Goal: Information Seeking & Learning: Learn about a topic

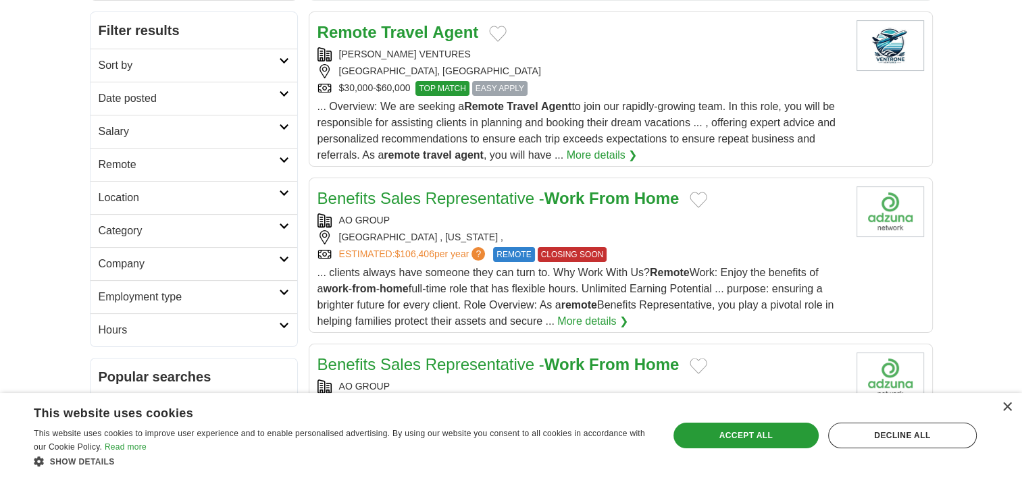
scroll to position [203, 0]
click at [153, 68] on h2 "Sort by" at bounding box center [189, 65] width 180 height 16
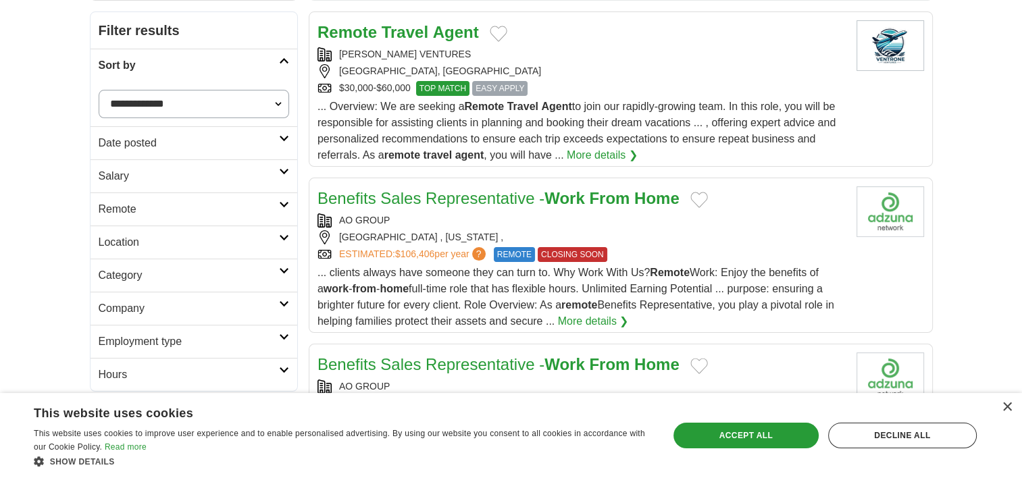
click at [282, 170] on icon at bounding box center [284, 171] width 10 height 7
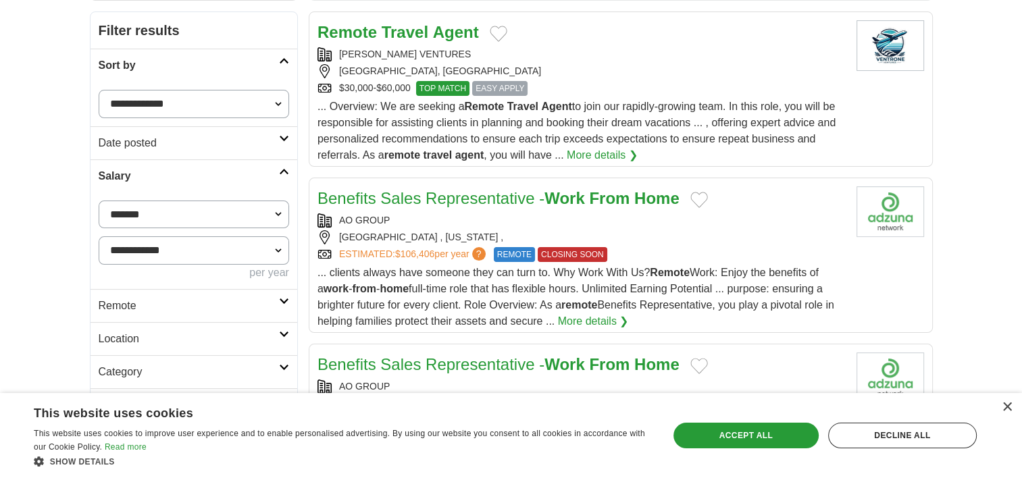
click at [159, 212] on select "**********" at bounding box center [194, 215] width 191 height 28
select select "*****"
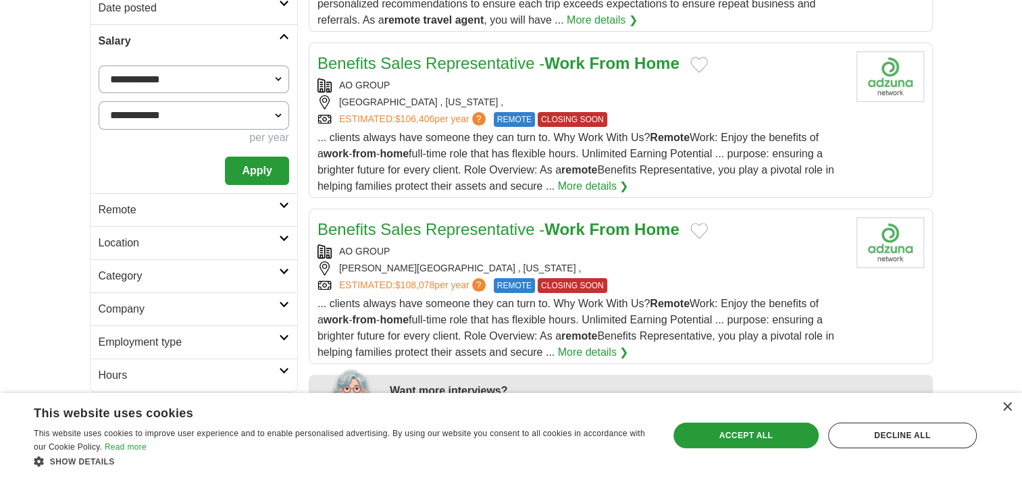
scroll to position [405, 0]
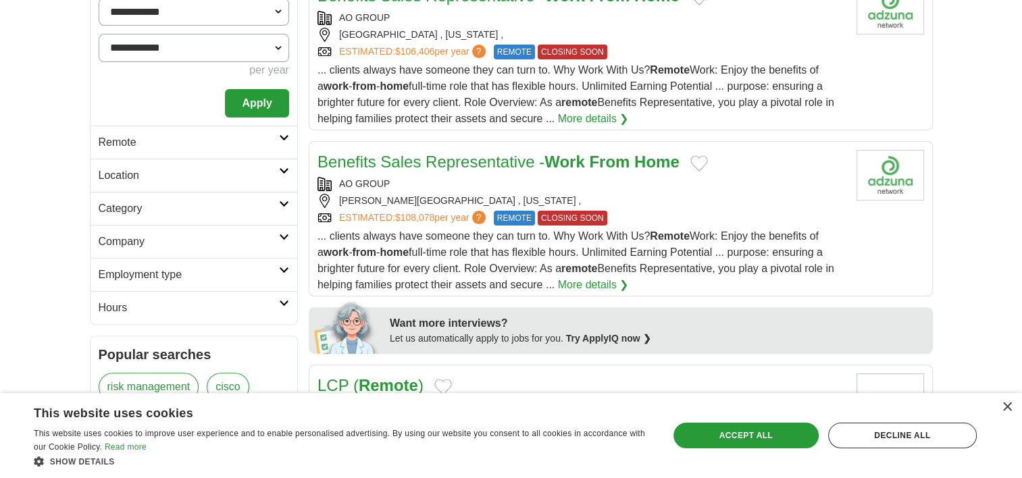
click at [272, 107] on button "Apply" at bounding box center [257, 103] width 64 height 28
click at [185, 145] on h2 "Remote" at bounding box center [189, 142] width 180 height 16
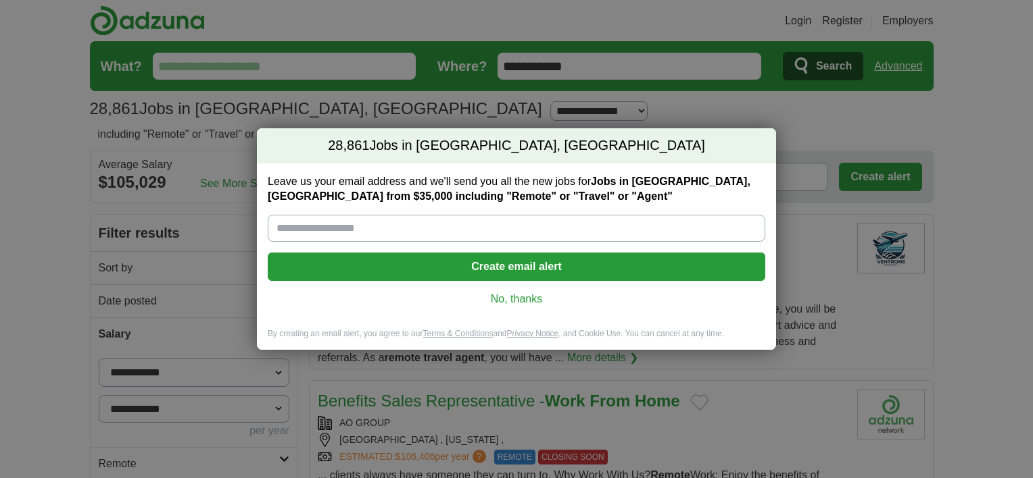
click at [514, 301] on link "No, thanks" at bounding box center [516, 299] width 476 height 15
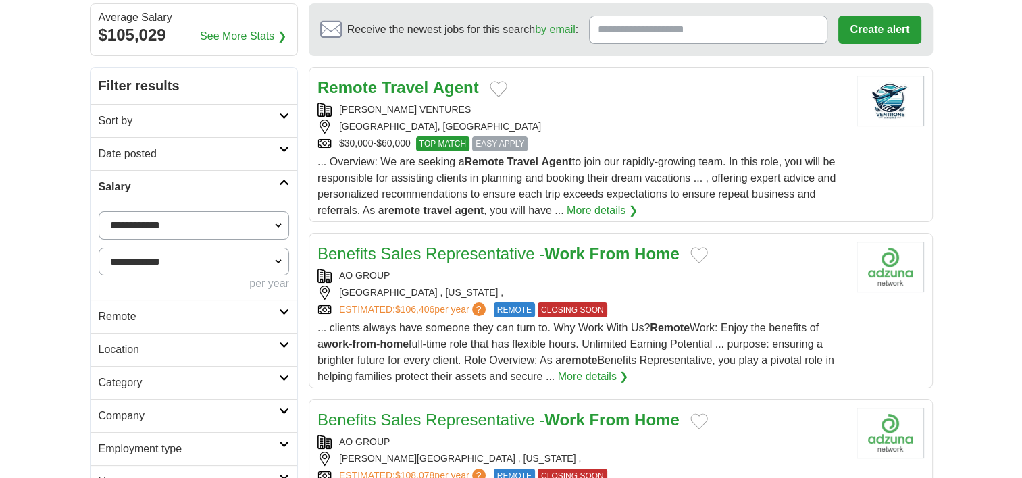
scroll to position [270, 0]
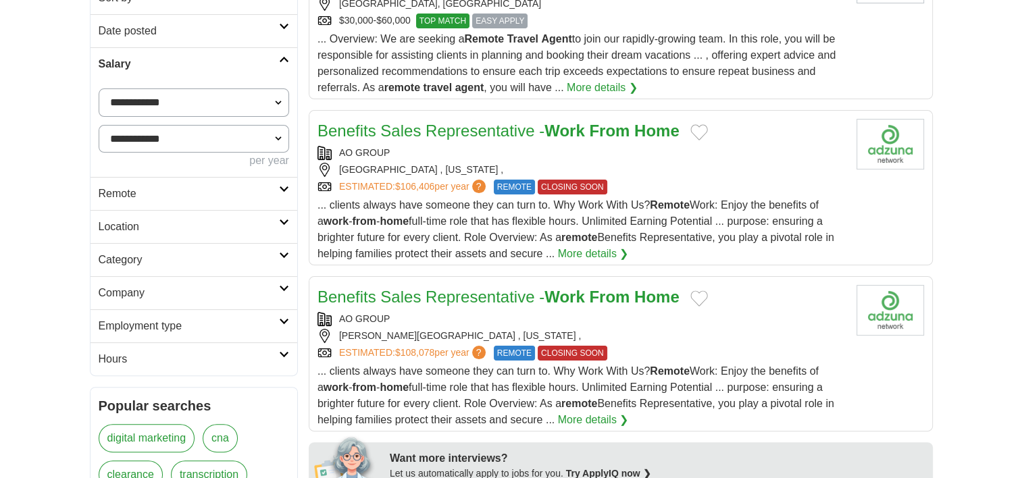
click at [167, 195] on h2 "Remote" at bounding box center [189, 194] width 180 height 16
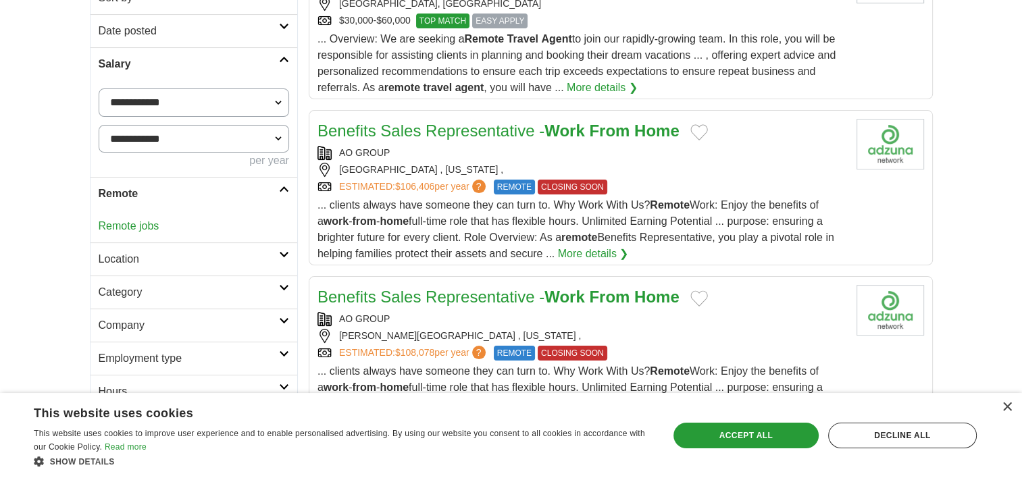
click at [138, 230] on link "Remote jobs" at bounding box center [129, 225] width 61 height 11
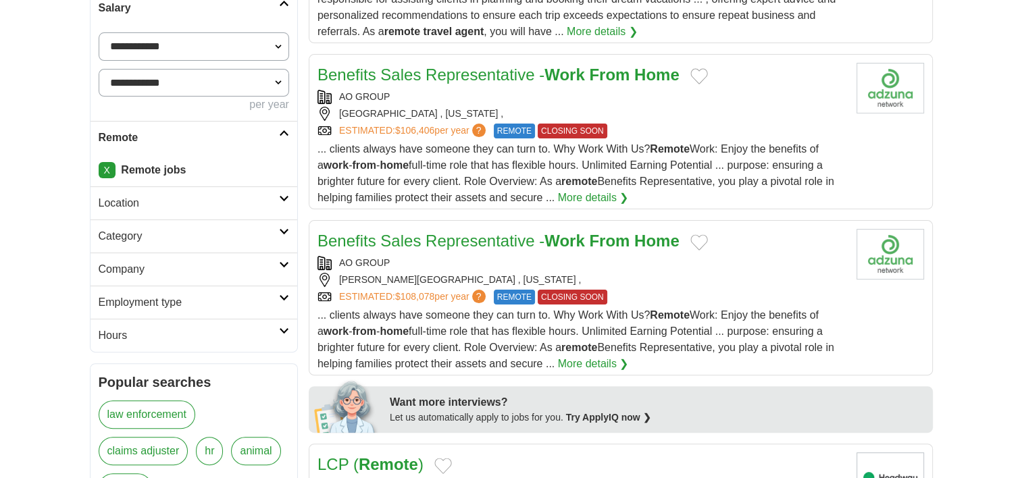
scroll to position [338, 0]
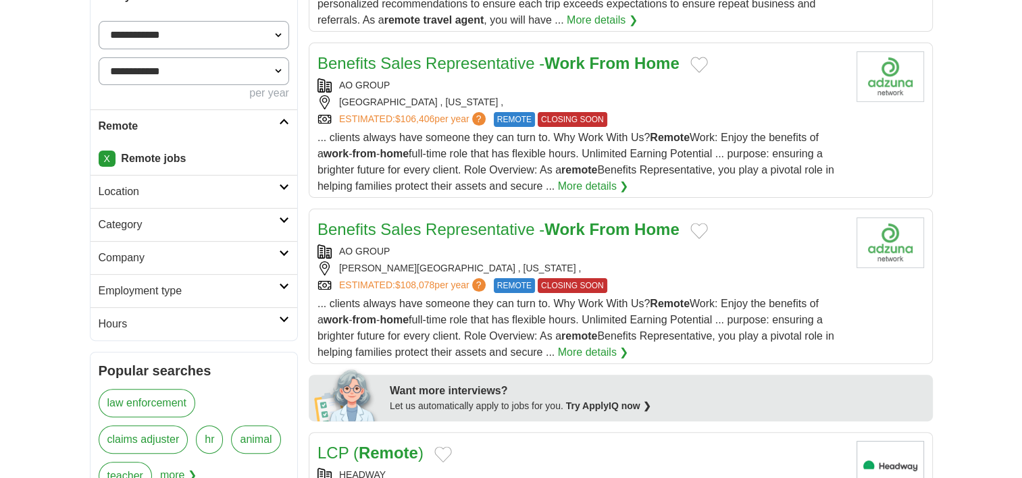
click at [174, 200] on link "Location" at bounding box center [194, 191] width 207 height 33
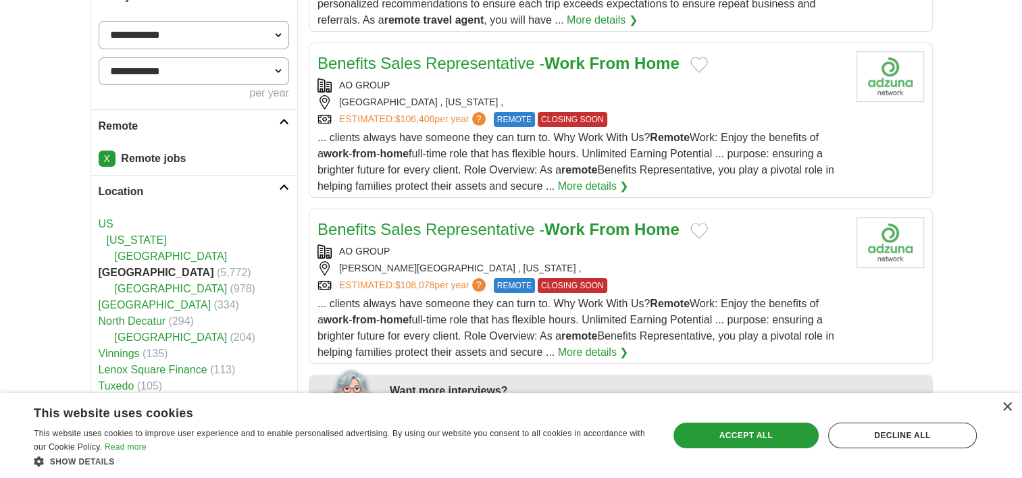
click at [103, 221] on link "US" at bounding box center [106, 223] width 15 height 11
click at [108, 224] on link "US" at bounding box center [106, 223] width 15 height 11
click at [151, 155] on strong "Remote jobs" at bounding box center [153, 158] width 65 height 11
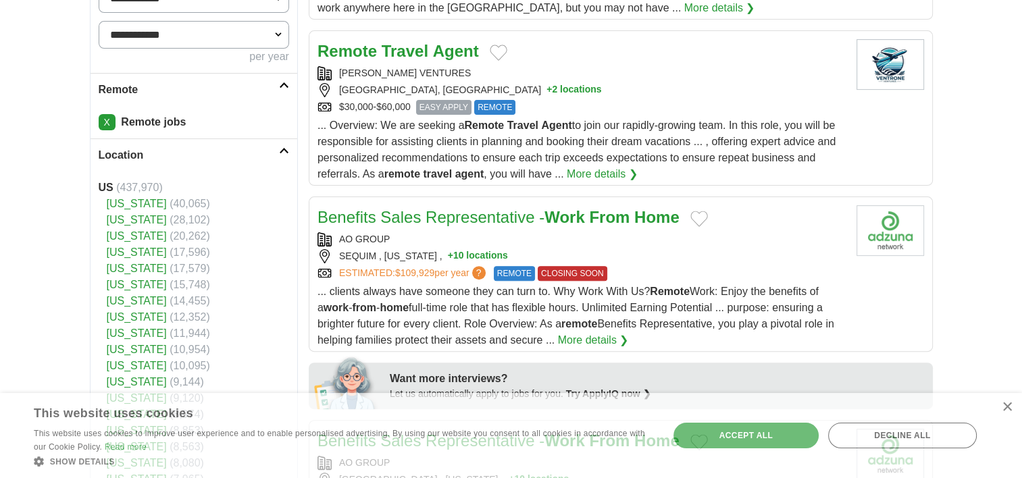
scroll to position [270, 0]
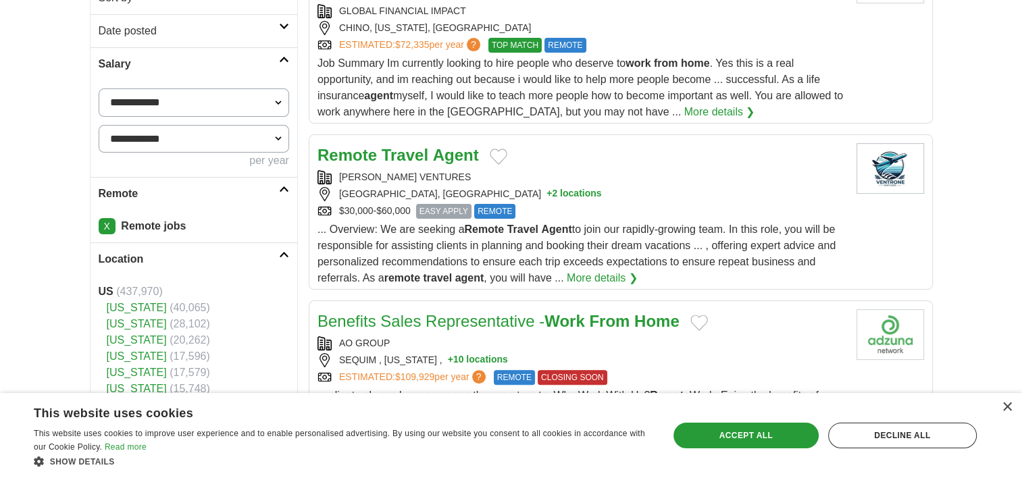
click at [111, 224] on link "X" at bounding box center [107, 226] width 17 height 16
click at [103, 226] on link "X" at bounding box center [107, 226] width 17 height 16
click at [280, 188] on icon at bounding box center [284, 189] width 10 height 7
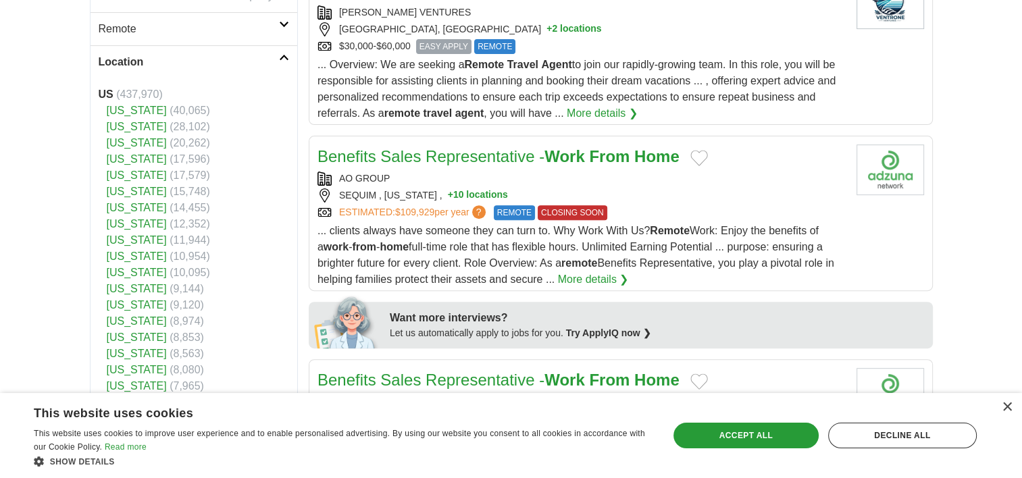
scroll to position [608, 0]
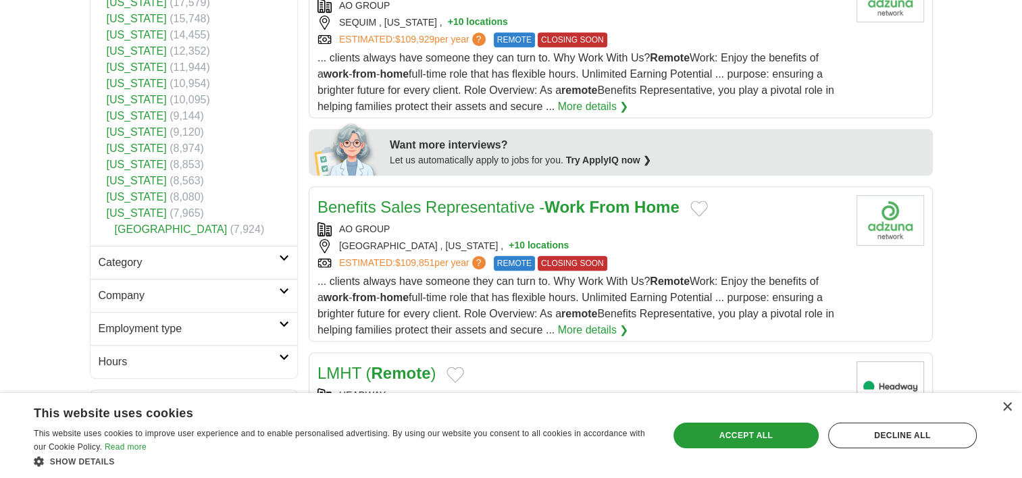
click at [143, 268] on h2 "Category" at bounding box center [189, 263] width 180 height 16
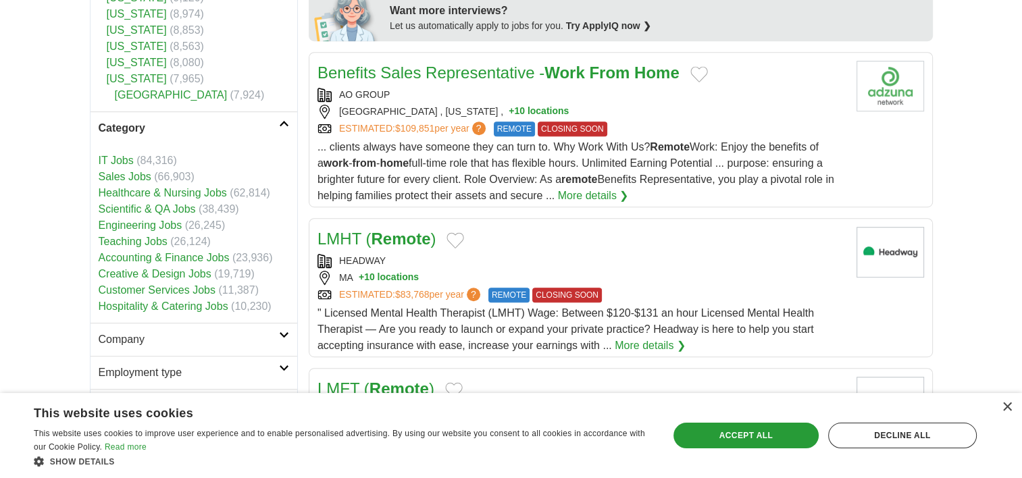
scroll to position [743, 0]
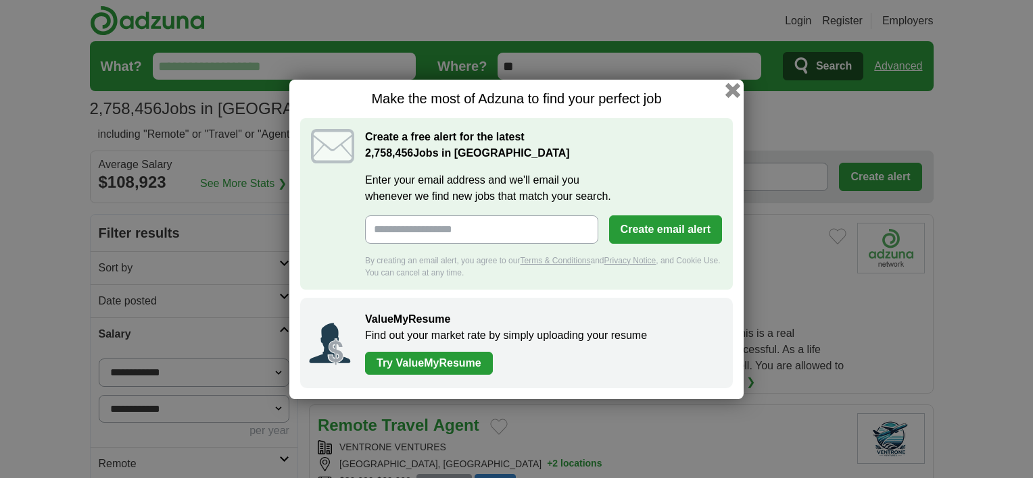
click at [734, 91] on button "button" at bounding box center [732, 89] width 15 height 15
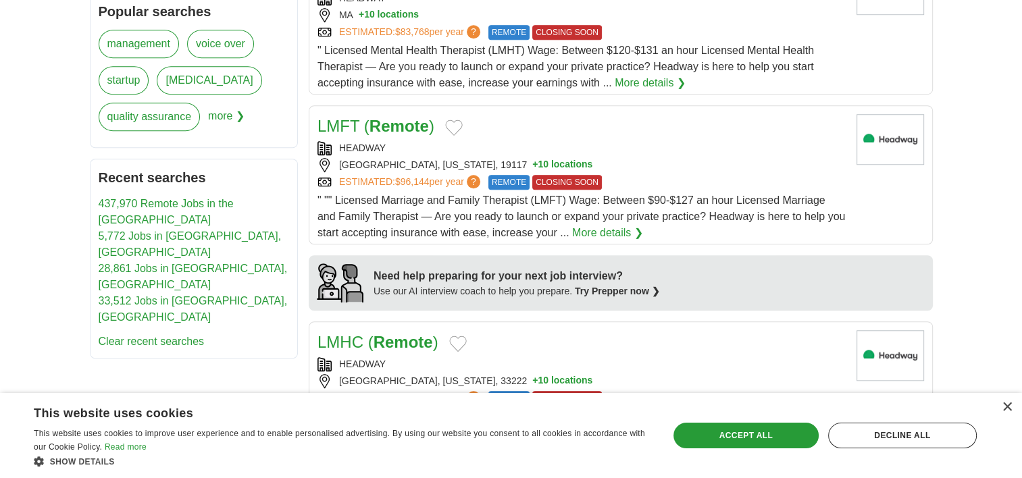
scroll to position [1014, 0]
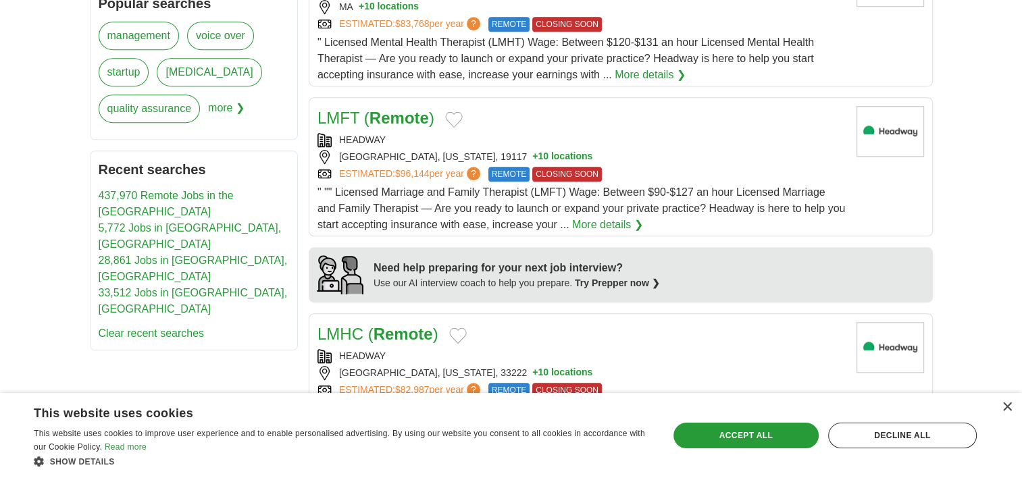
click at [155, 195] on link "437,970 Remote Jobs in the [GEOGRAPHIC_DATA]" at bounding box center [166, 204] width 135 height 28
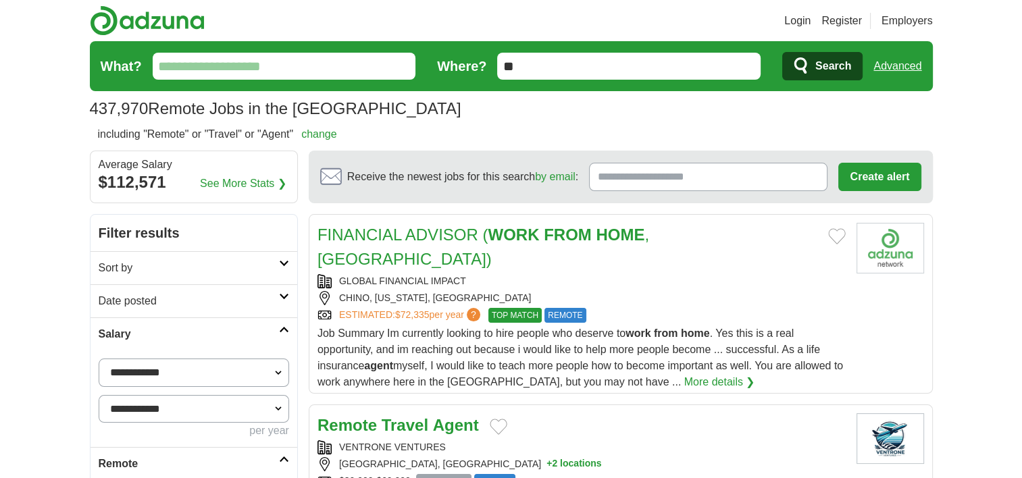
click at [643, 184] on input "Receive the newest jobs for this search by email :" at bounding box center [708, 177] width 239 height 28
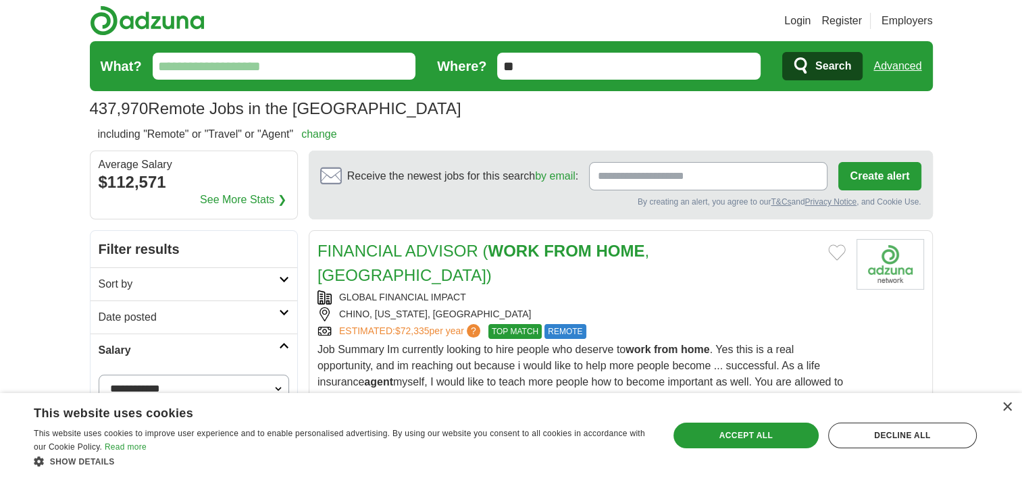
click at [215, 63] on input "What?" at bounding box center [285, 66] width 264 height 27
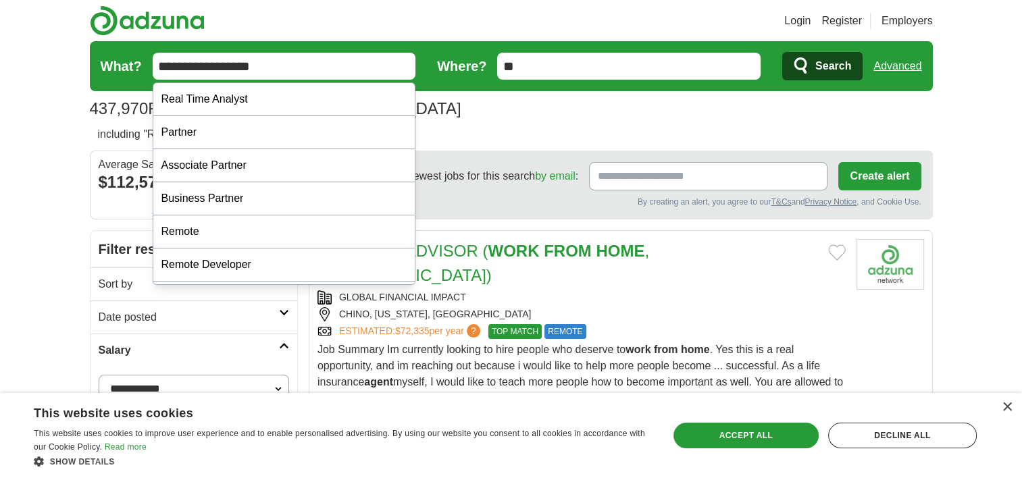
type input "**********"
click at [783, 52] on button "Search" at bounding box center [823, 66] width 80 height 28
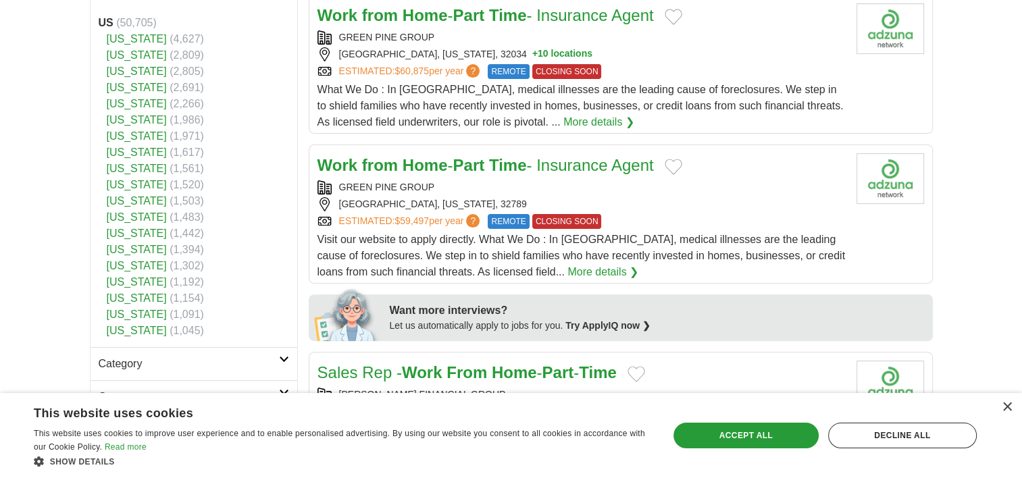
scroll to position [608, 0]
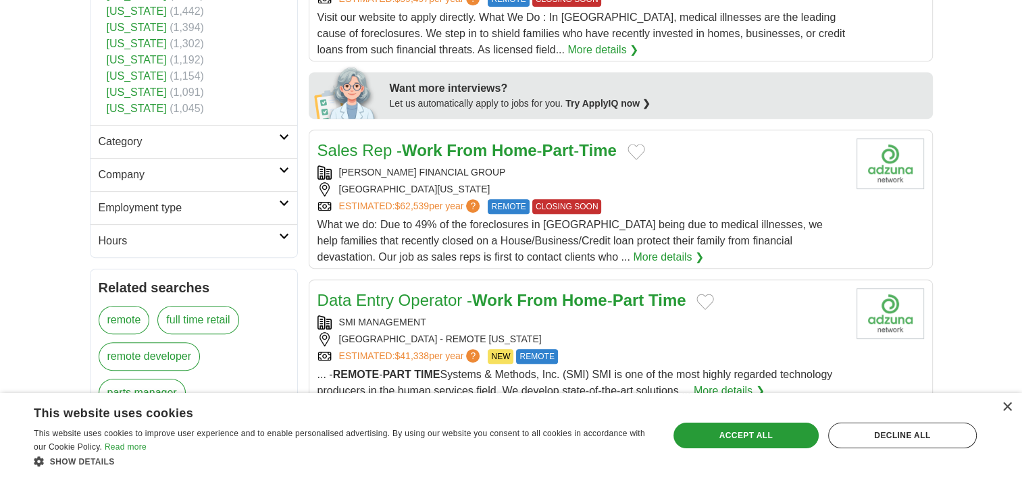
click at [516, 309] on h2 "Data Entry Operator - Work From Home - Part Time" at bounding box center [502, 301] width 369 height 24
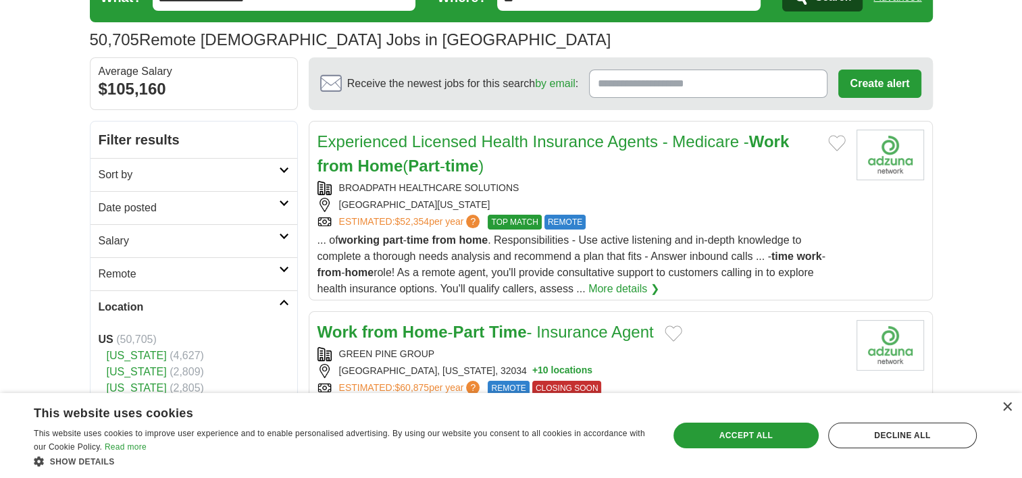
scroll to position [0, 0]
